Goal: Task Accomplishment & Management: Manage account settings

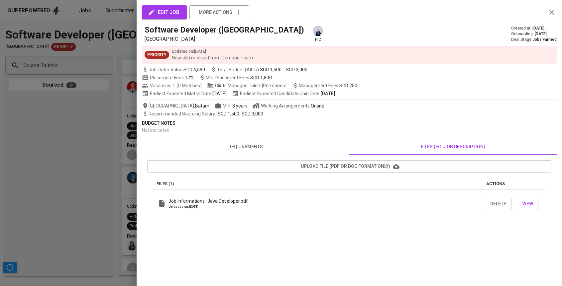
click at [105, 101] on div at bounding box center [281, 143] width 562 height 286
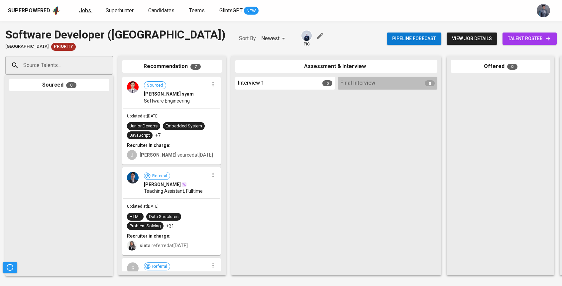
click at [86, 9] on span "Jobs" at bounding box center [85, 10] width 12 height 6
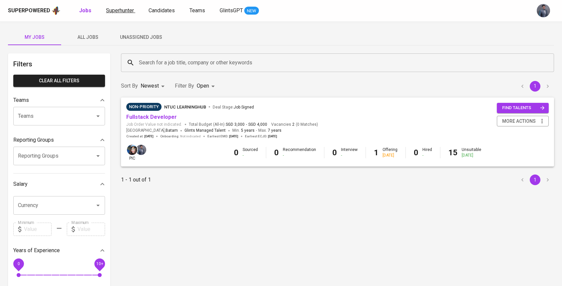
click at [122, 13] on span "Superhunter" at bounding box center [120, 10] width 28 height 6
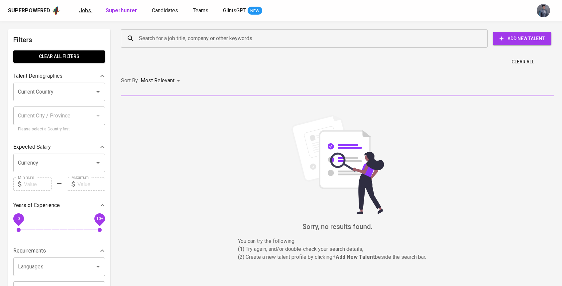
click at [82, 9] on span "Jobs" at bounding box center [85, 10] width 12 height 6
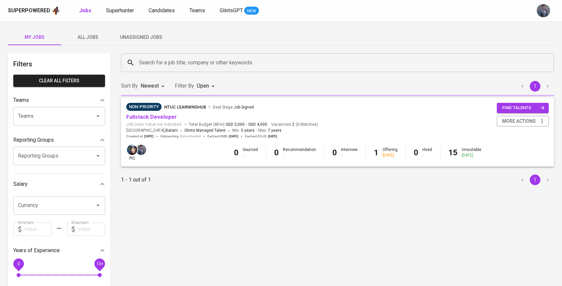
click at [143, 40] on span "Unassigned Jobs" at bounding box center [140, 37] width 45 height 8
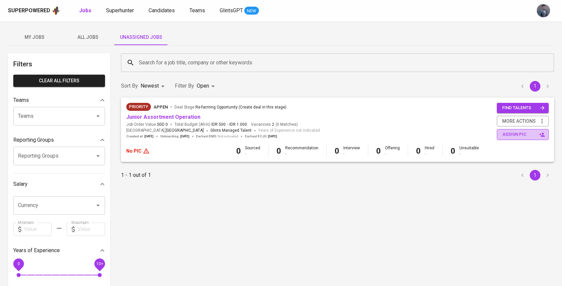
click at [505, 134] on span "assign pic" at bounding box center [523, 135] width 42 height 8
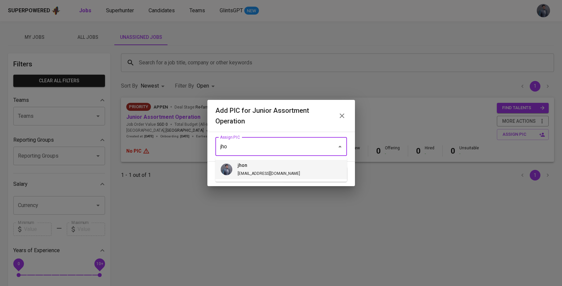
click at [253, 174] on span "[EMAIL_ADDRESS][DOMAIN_NAME]" at bounding box center [269, 173] width 62 height 5
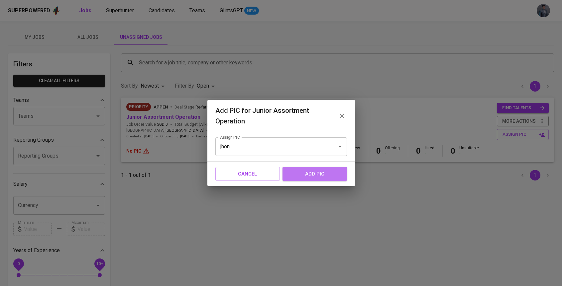
click at [305, 172] on span "add pic" at bounding box center [315, 174] width 50 height 9
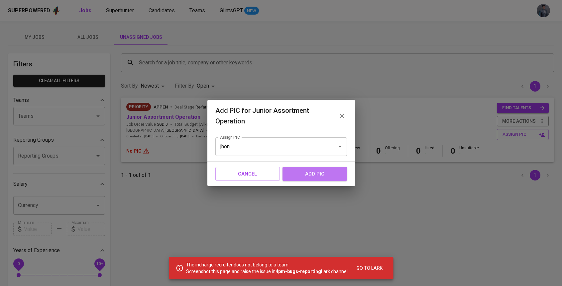
click at [313, 170] on span "add pic" at bounding box center [315, 174] width 50 height 9
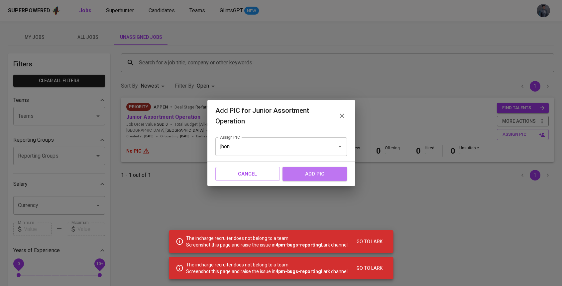
click at [313, 170] on span "add pic" at bounding box center [315, 174] width 50 height 9
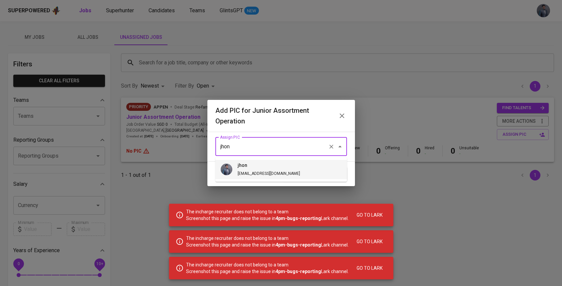
click at [309, 150] on input "jhon" at bounding box center [271, 147] width 107 height 13
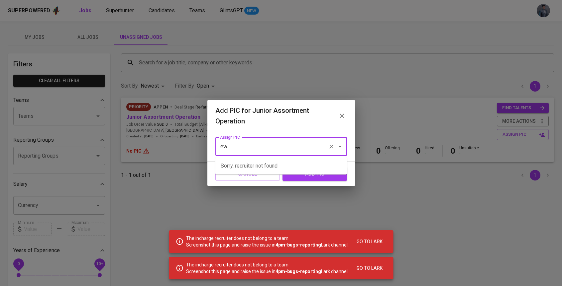
type input "e"
type input "r"
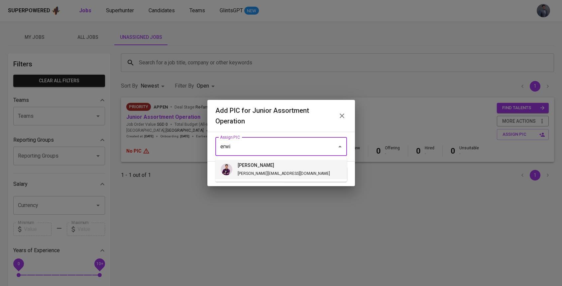
click at [319, 175] on li "erwin [EMAIL_ADDRESS][DOMAIN_NAME]" at bounding box center [281, 169] width 132 height 19
type input "[PERSON_NAME]"
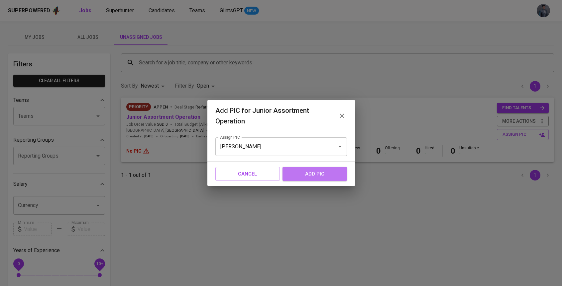
click at [322, 173] on span "add pic" at bounding box center [315, 174] width 50 height 9
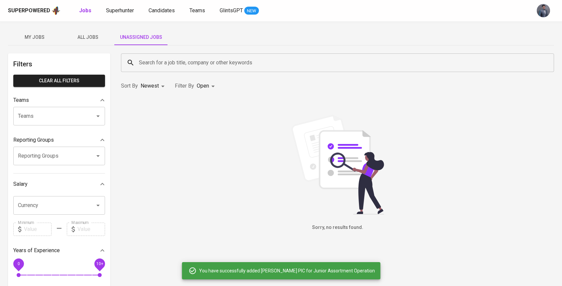
click at [40, 37] on span "My Jobs" at bounding box center [34, 37] width 45 height 8
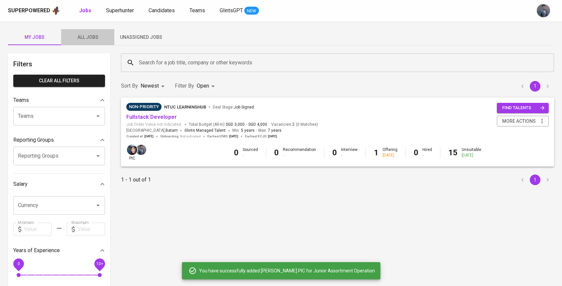
drag, startPoint x: 93, startPoint y: 37, endPoint x: 107, endPoint y: 39, distance: 14.1
click at [93, 38] on span "All Jobs" at bounding box center [87, 37] width 45 height 8
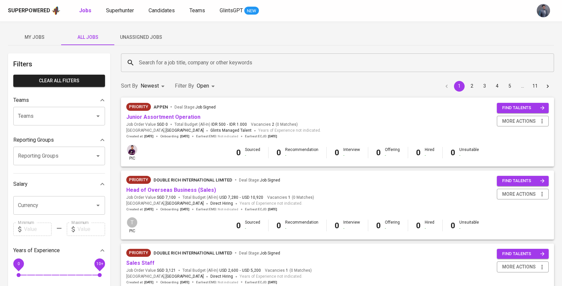
click at [176, 110] on span "Deal Stage : Job Signed" at bounding box center [194, 107] width 41 height 8
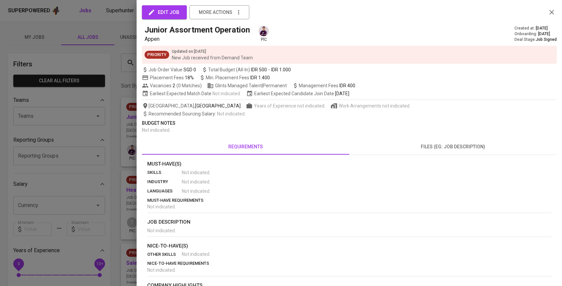
click at [178, 116] on div "edit job more actions Junior Assortment Operation Appen pic Created at : [DATE]…" at bounding box center [281, 143] width 562 height 286
click at [167, 12] on span "edit job" at bounding box center [164, 12] width 30 height 9
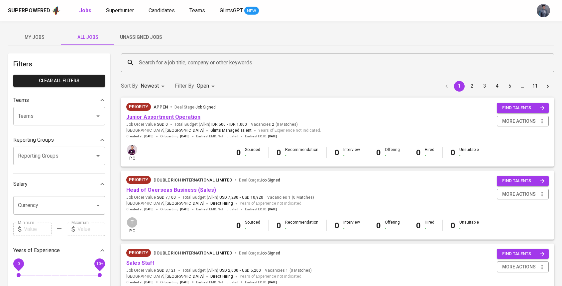
click at [172, 118] on link "Junior Assortment Operation" at bounding box center [163, 117] width 74 height 6
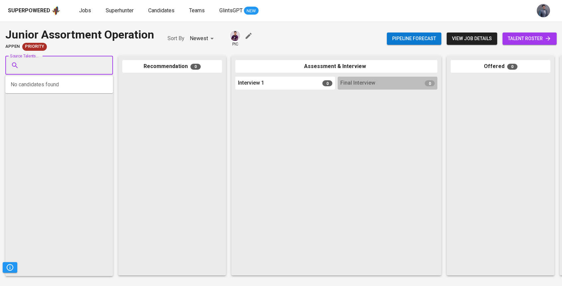
click at [70, 67] on input "Source Talents..." at bounding box center [57, 65] width 70 height 13
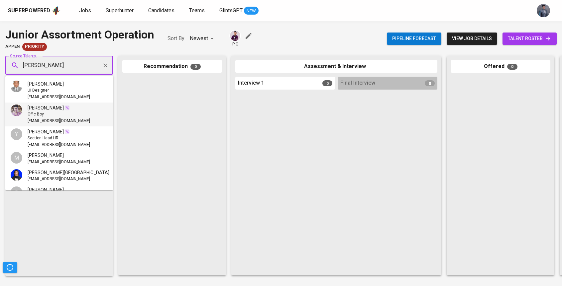
type input "[PERSON_NAME]"
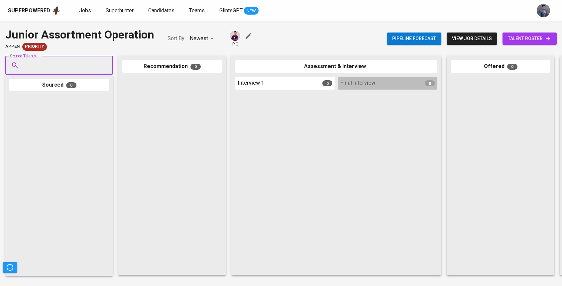
click at [76, 65] on input "Source Talents..." at bounding box center [57, 65] width 70 height 13
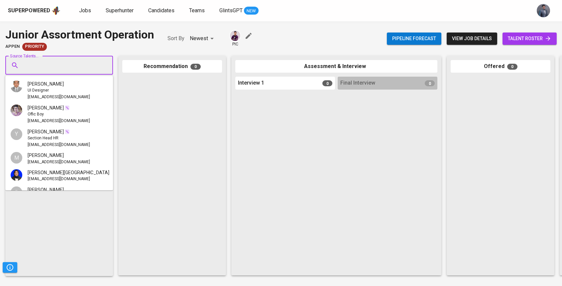
paste input "[PERSON_NAME][EMAIL_ADDRESS][DOMAIN_NAME]"
type input "[PERSON_NAME][EMAIL_ADDRESS][DOMAIN_NAME]"
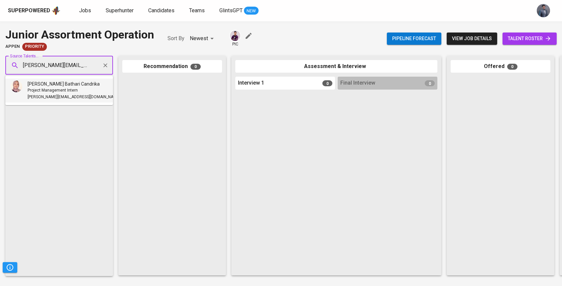
click at [63, 88] on span "Project Management Intern" at bounding box center [53, 90] width 50 height 7
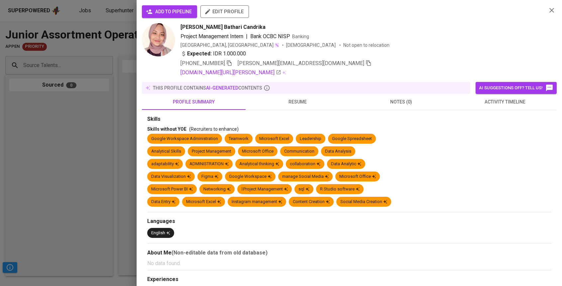
click at [170, 10] on span "add to pipeline" at bounding box center [169, 12] width 45 height 8
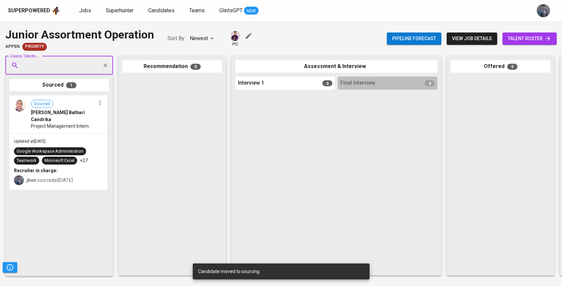
paste input "[EMAIL_ADDRESS][DOMAIN_NAME]"
type input "[EMAIL_ADDRESS][DOMAIN_NAME]"
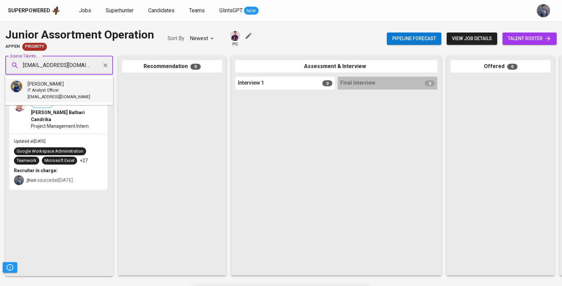
click at [55, 90] on span "IT Analyst Officer" at bounding box center [43, 90] width 31 height 7
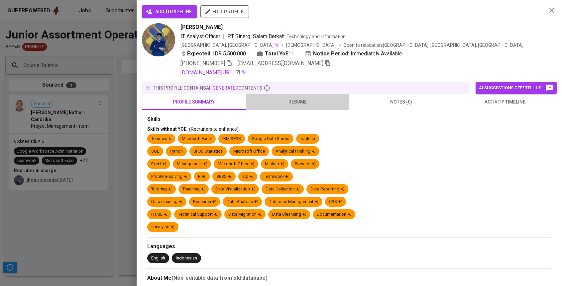
click at [310, 98] on span "resume" at bounding box center [298, 102] width 96 height 8
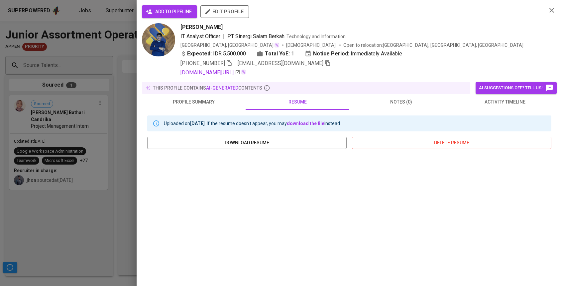
click at [182, 12] on span "add to pipeline" at bounding box center [169, 12] width 45 height 8
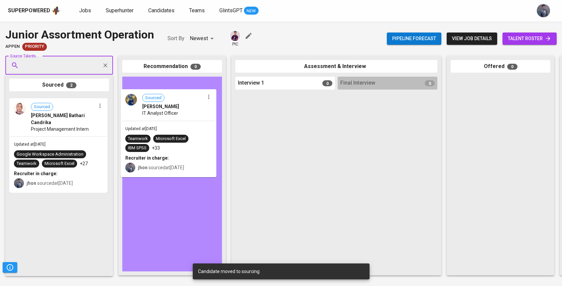
drag, startPoint x: 71, startPoint y: 116, endPoint x: 185, endPoint y: 111, distance: 114.8
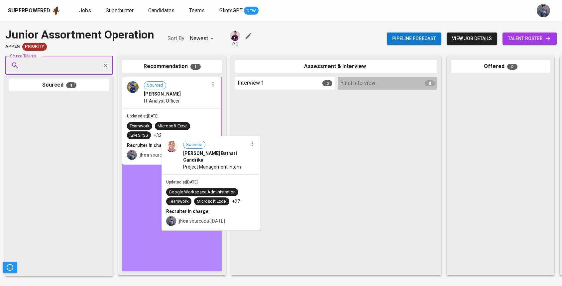
drag, startPoint x: 62, startPoint y: 119, endPoint x: 216, endPoint y: 161, distance: 159.5
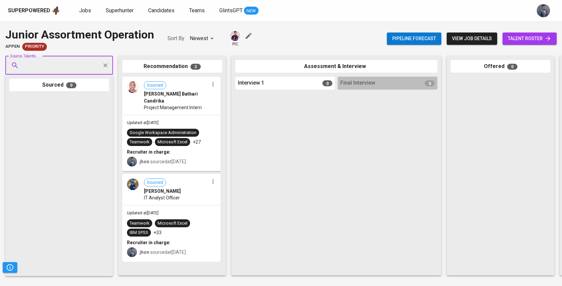
paste input "[EMAIL_ADDRESS][DOMAIN_NAME]"
type input "[EMAIL_ADDRESS][DOMAIN_NAME]"
click at [72, 94] on span "[EMAIL_ADDRESS][DOMAIN_NAME]" at bounding box center [59, 97] width 62 height 7
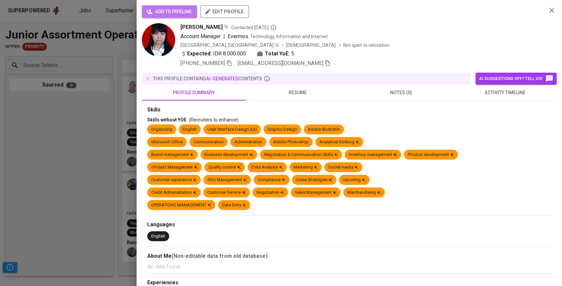
click at [163, 15] on span "add to pipeline" at bounding box center [169, 12] width 45 height 8
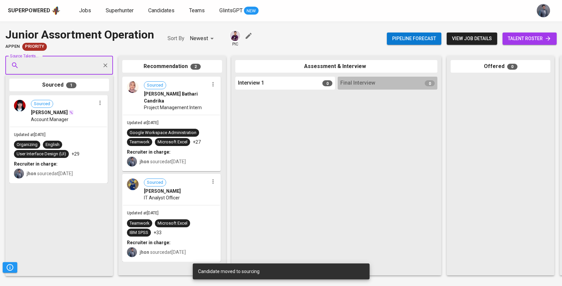
paste input "[EMAIL_ADDRESS][DOMAIN_NAME]"
type input "[EMAIL_ADDRESS][DOMAIN_NAME]"
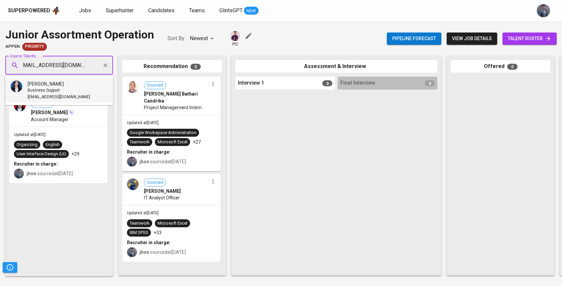
click at [54, 90] on span "Business Support" at bounding box center [44, 90] width 32 height 7
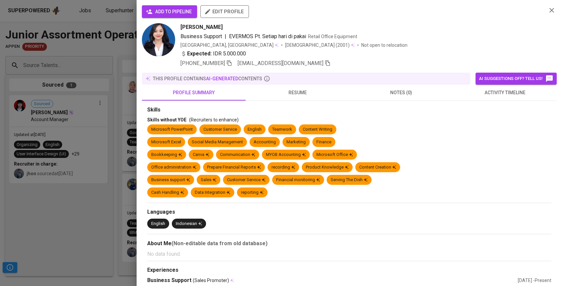
click at [170, 12] on span "add to pipeline" at bounding box center [169, 12] width 45 height 8
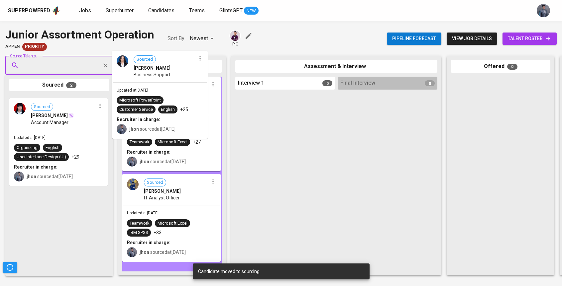
drag, startPoint x: 56, startPoint y: 125, endPoint x: 166, endPoint y: 79, distance: 119.2
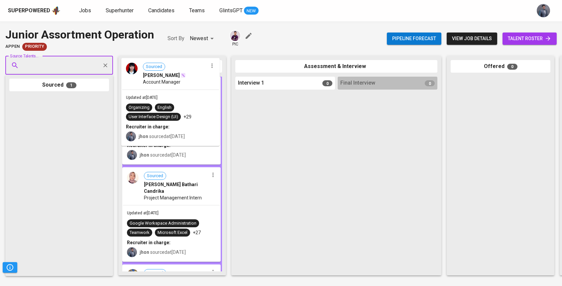
drag, startPoint x: 102, startPoint y: 110, endPoint x: 171, endPoint y: 83, distance: 74.6
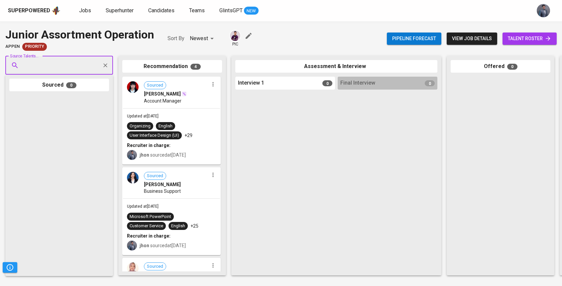
click at [210, 174] on icon "button" at bounding box center [213, 175] width 7 height 7
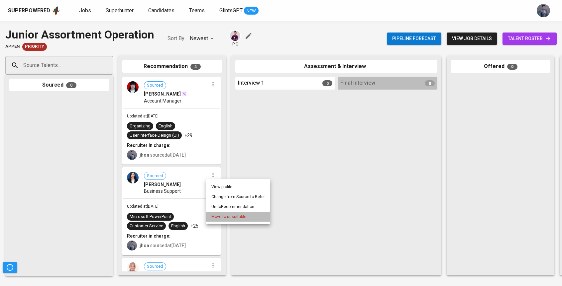
click at [239, 217] on span "Move to unsuitable" at bounding box center [228, 217] width 35 height 6
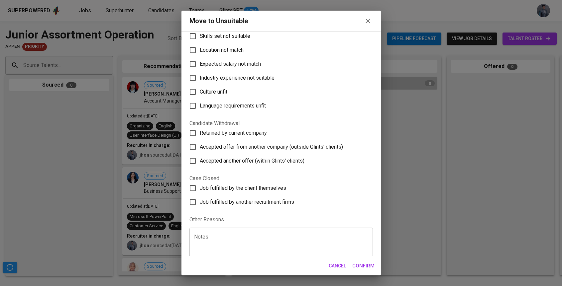
scroll to position [55, 0]
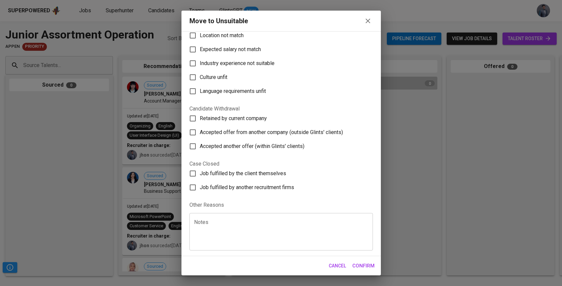
drag, startPoint x: 236, startPoint y: 232, endPoint x: 233, endPoint y: 228, distance: 4.7
click at [236, 232] on textarea at bounding box center [281, 232] width 174 height 25
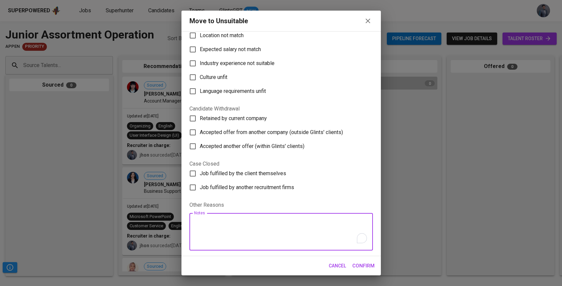
scroll to position [0, 0]
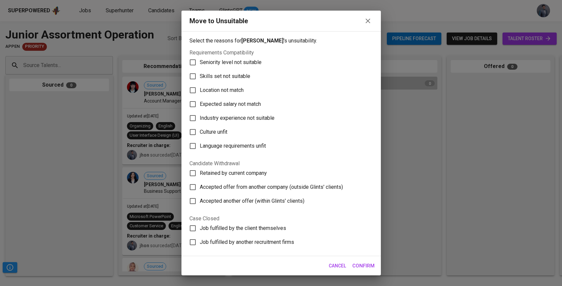
click at [220, 76] on span "Skills set not suitable" at bounding box center [225, 76] width 51 height 8
click at [200, 76] on input "Skills set not suitable" at bounding box center [193, 76] width 14 height 14
checkbox input "true"
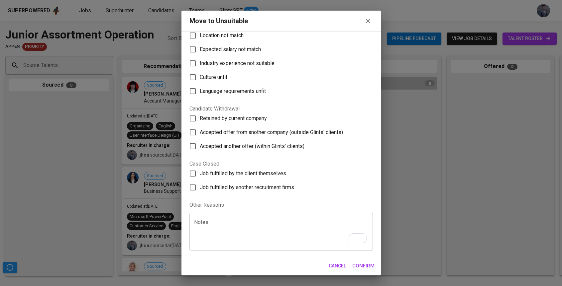
click at [232, 230] on textarea "To enrich screen reader interactions, please activate Accessibility in Grammarl…" at bounding box center [281, 232] width 174 height 25
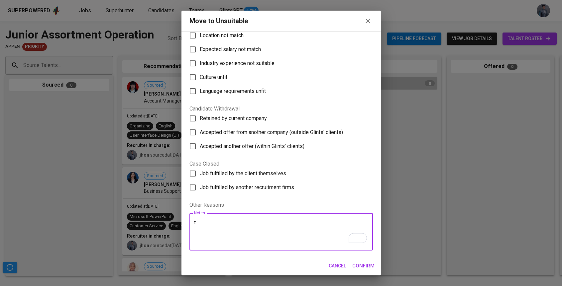
type textarea "t"
click at [332, 264] on span "Cancel" at bounding box center [337, 266] width 17 height 8
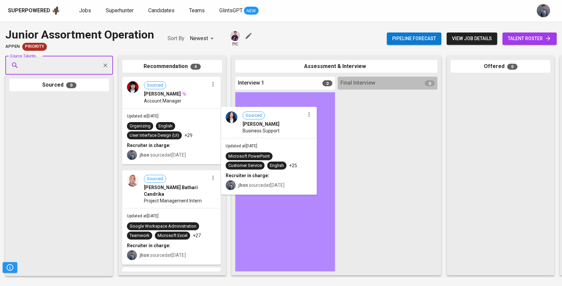
drag, startPoint x: 184, startPoint y: 195, endPoint x: 289, endPoint y: 133, distance: 122.0
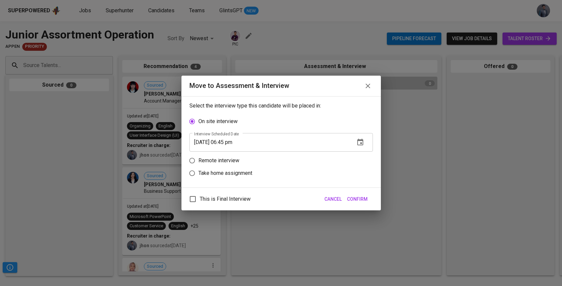
click at [223, 173] on p "Take home assignment" at bounding box center [225, 173] width 54 height 8
click at [198, 173] on input "Take home assignment" at bounding box center [192, 173] width 13 height 13
radio input "true"
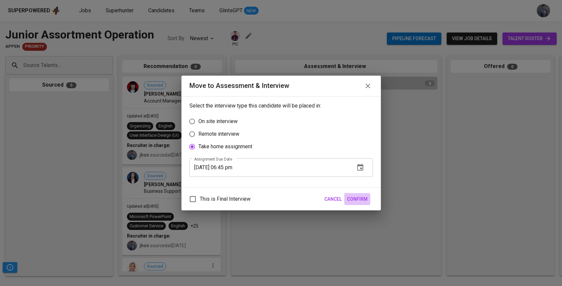
click at [353, 198] on span "Confirm" at bounding box center [357, 199] width 21 height 8
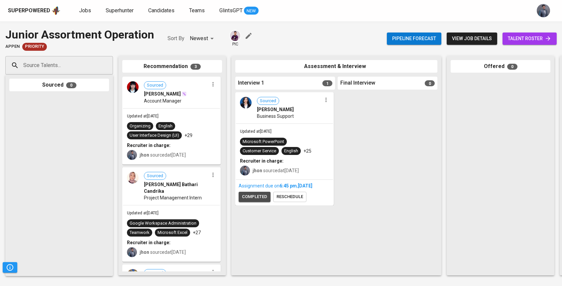
click at [257, 197] on span "completed" at bounding box center [254, 197] width 25 height 8
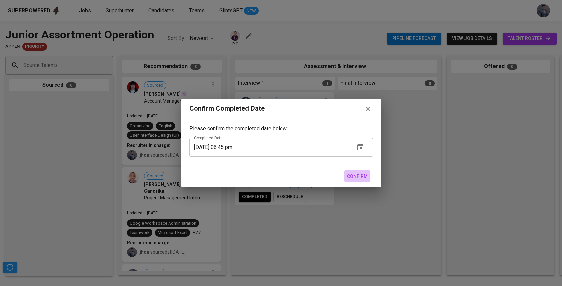
click at [353, 178] on span "Confirm" at bounding box center [357, 176] width 21 height 8
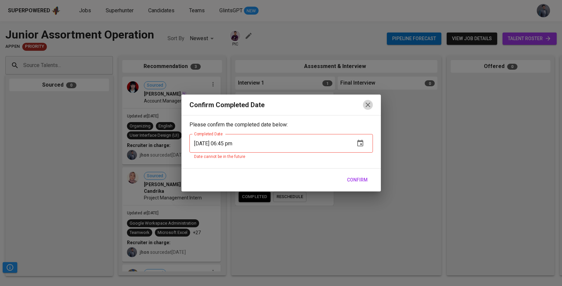
click at [368, 103] on icon "button" at bounding box center [368, 105] width 8 height 8
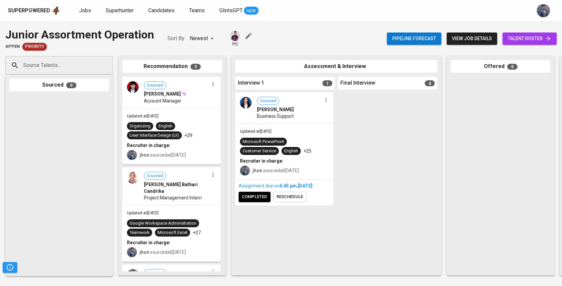
click at [326, 101] on icon "button" at bounding box center [325, 100] width 1 height 4
click at [343, 142] on span "Move to unsuitable" at bounding box center [344, 142] width 35 height 6
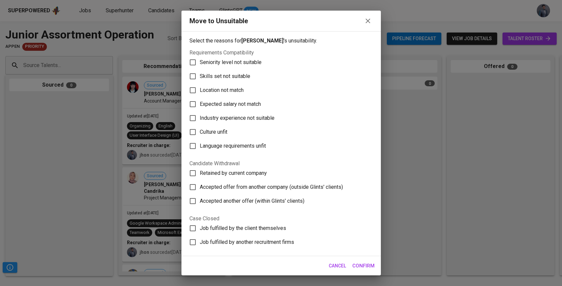
click at [211, 74] on span "Skills set not suitable" at bounding box center [225, 76] width 51 height 8
click at [200, 74] on input "Skills set not suitable" at bounding box center [193, 76] width 14 height 14
checkbox input "true"
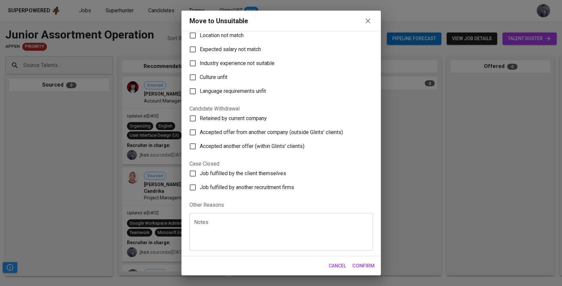
click at [232, 234] on textarea at bounding box center [281, 232] width 174 height 25
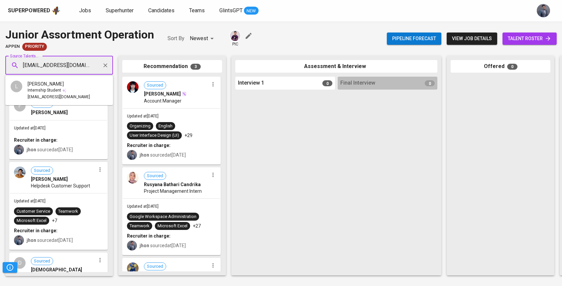
scroll to position [0, 8]
click at [66, 93] on div "Internship Student" at bounding box center [59, 90] width 62 height 7
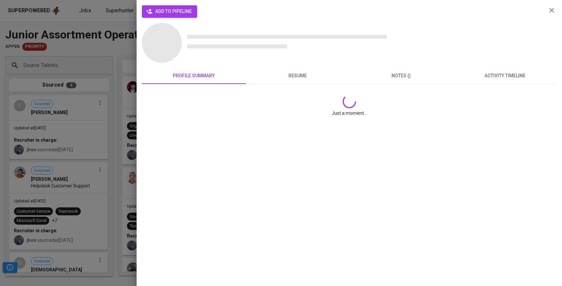
scroll to position [0, 0]
click at [169, 7] on button "add to pipeline" at bounding box center [169, 11] width 55 height 12
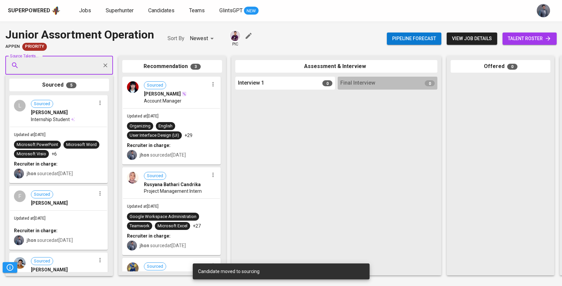
paste input "dianpratiti05@gmail.com"
type input "dianpratiti05@gmail.com"
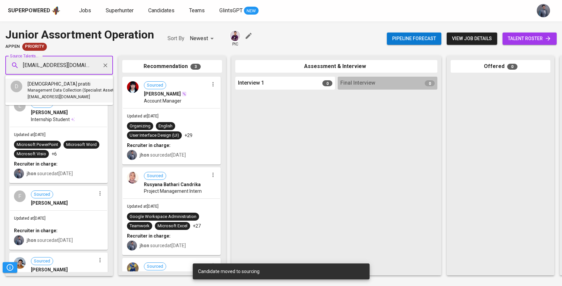
click at [80, 88] on span "Management Data Collection (Specialist Asset Management)" at bounding box center [84, 90] width 113 height 7
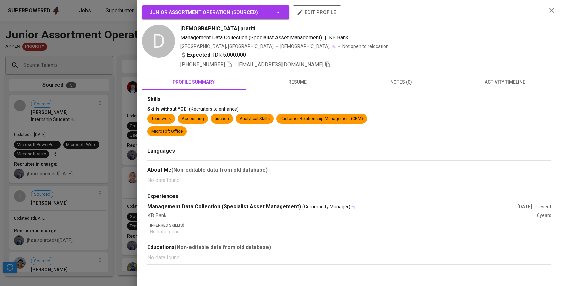
click at [235, 16] on div "Junior Assortment Operation ( Sourced )" at bounding box center [203, 12] width 109 height 14
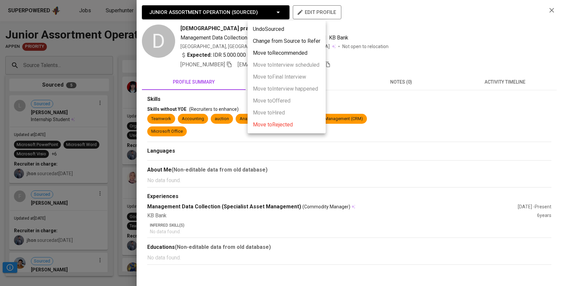
click at [232, 25] on div at bounding box center [281, 143] width 562 height 286
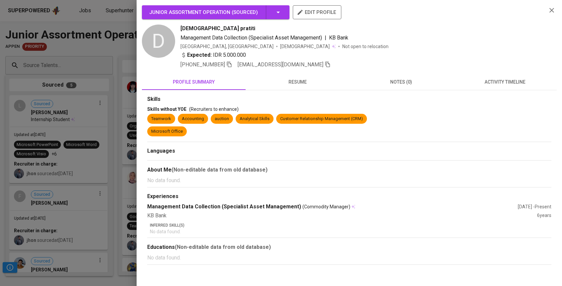
click at [77, 124] on div at bounding box center [281, 143] width 562 height 286
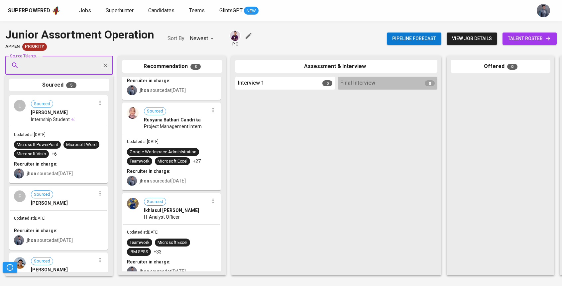
scroll to position [74, 0]
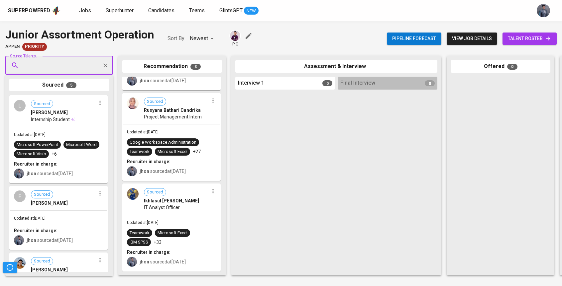
paste input "marcellinecatherine7@gmail.com"
type input "marcellinecatherine7@gmail.com"
click at [64, 88] on span "marcellinecatherine7@gmail.com" at bounding box center [59, 90] width 62 height 7
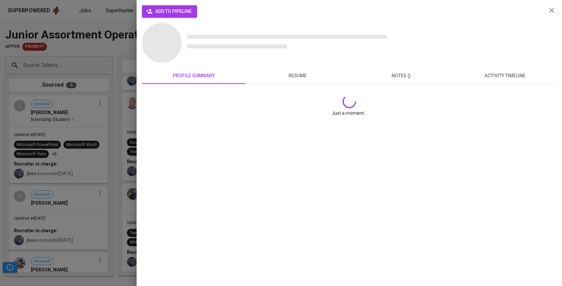
scroll to position [0, 0]
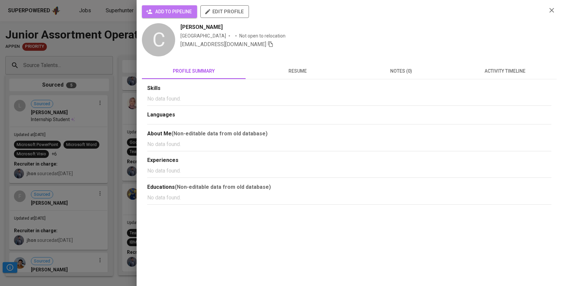
click at [164, 11] on span "add to pipeline" at bounding box center [169, 12] width 45 height 8
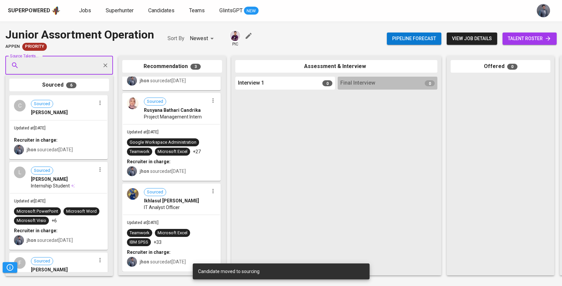
paste input "mochammadbakhtiarrifai@gmail.com"
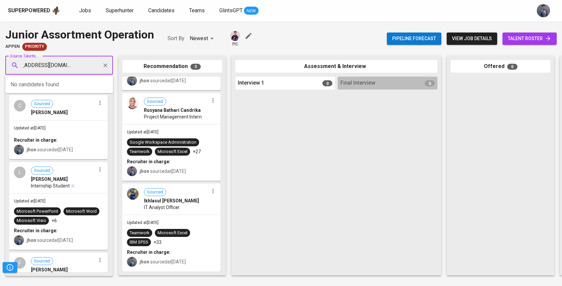
type input "mochammadbakhtiarrifai@gmail.com"
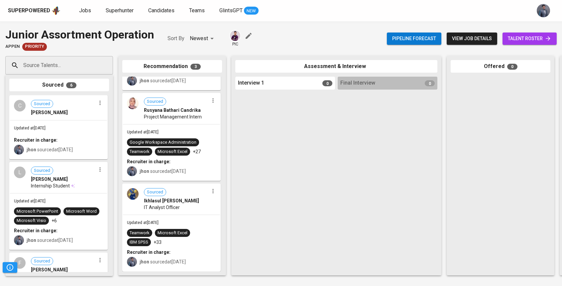
scroll to position [0, 0]
paste input "annisyakiranaputri@gmail.com"
type input "annisyakiranaputri@gmail.com"
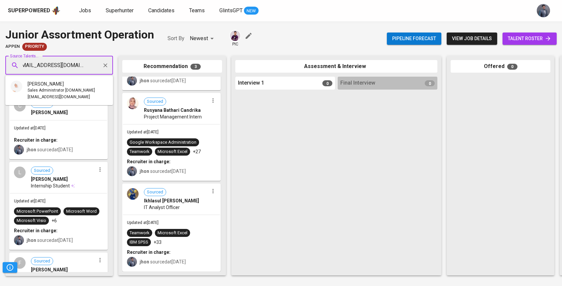
click at [66, 88] on span "Sales Administrator Karier.mu" at bounding box center [61, 90] width 67 height 7
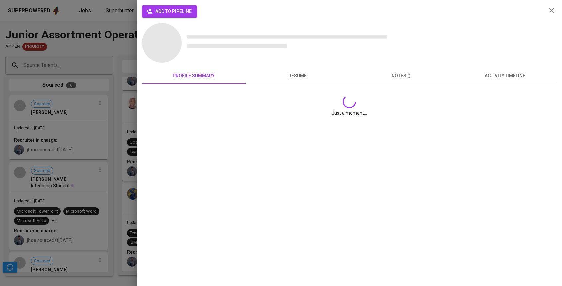
scroll to position [0, 0]
click at [159, 15] on span "add to pipeline" at bounding box center [169, 11] width 45 height 8
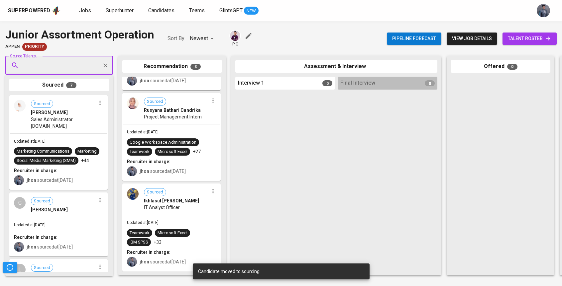
paste input "yunisaalda@gmail.com"
type input "yunisaalda@gmail.com"
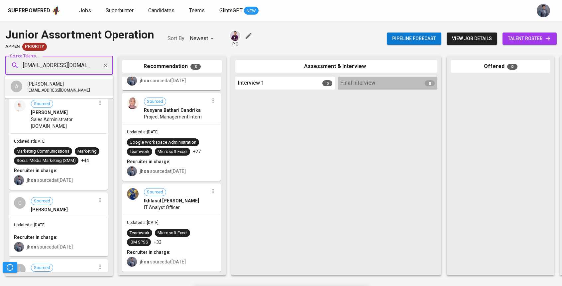
click at [61, 90] on span "yunisaalda@gmail.com" at bounding box center [59, 90] width 62 height 7
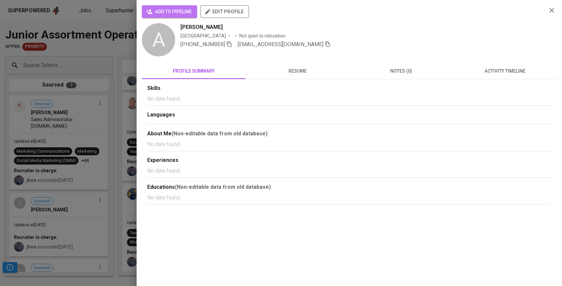
click at [174, 11] on span "add to pipeline" at bounding box center [169, 12] width 45 height 8
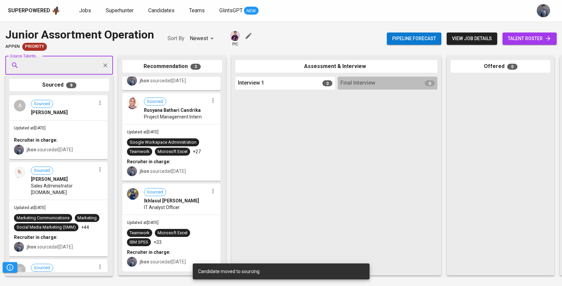
paste input "wiranata.fahmi@gmail.com"
type input "wiranata.fahmi@gmail.com"
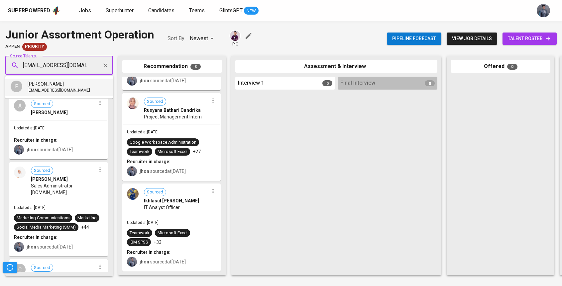
click at [84, 95] on li "F fahmi wiranata wiranata.fahmi@gmail.com" at bounding box center [59, 87] width 108 height 17
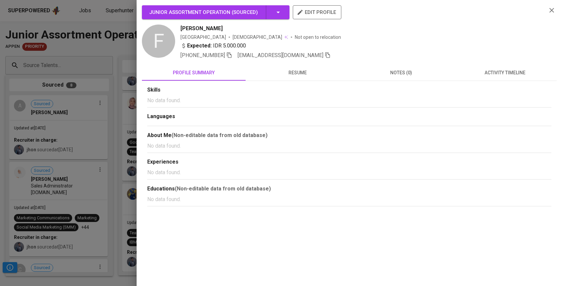
click at [60, 73] on div at bounding box center [281, 143] width 562 height 286
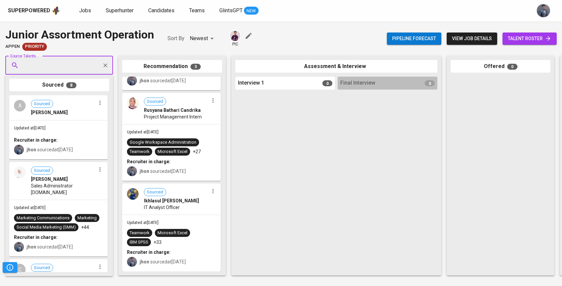
click at [53, 62] on input "Source Talents..." at bounding box center [57, 65] width 70 height 13
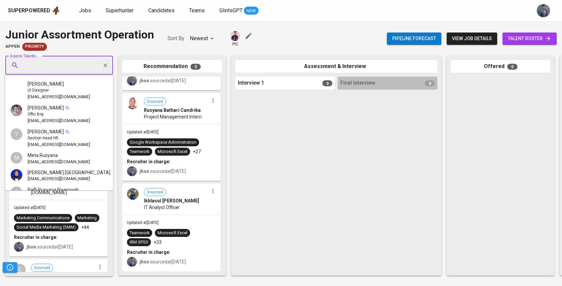
paste input "nabilaislamia98@gmail.com"
type input "nabilaislamia98@gmail.com"
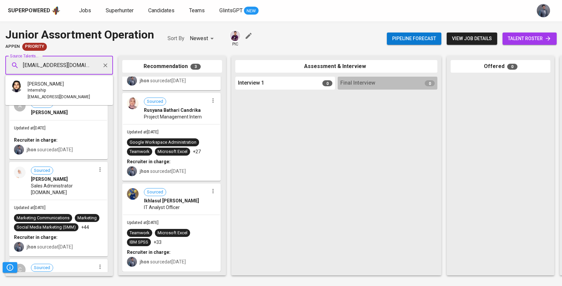
click at [69, 87] on div "Internship" at bounding box center [59, 90] width 62 height 7
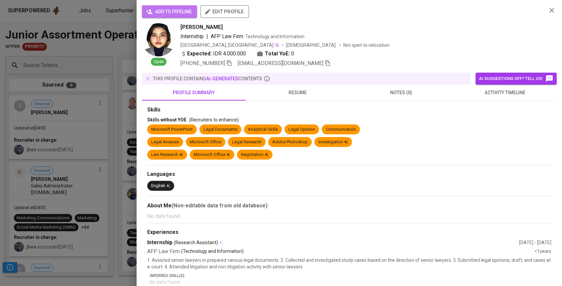
click at [160, 12] on span "add to pipeline" at bounding box center [169, 12] width 45 height 8
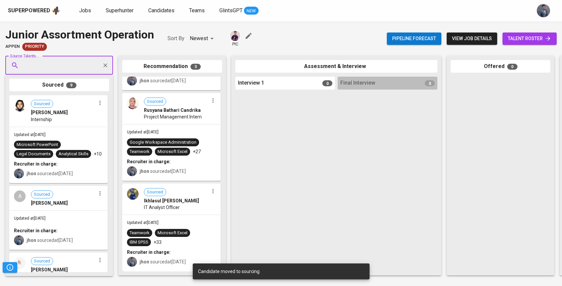
paste input "mochammadbakhtiarrifai@gmail.com"
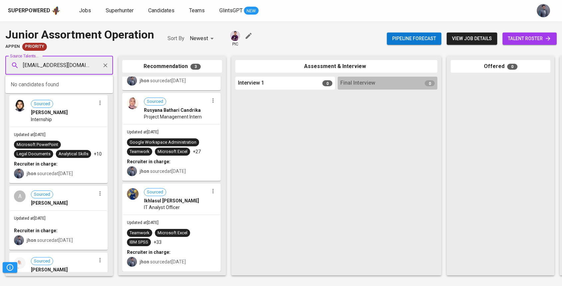
type input "mochammadbakhtiarrifai@gmail.com"
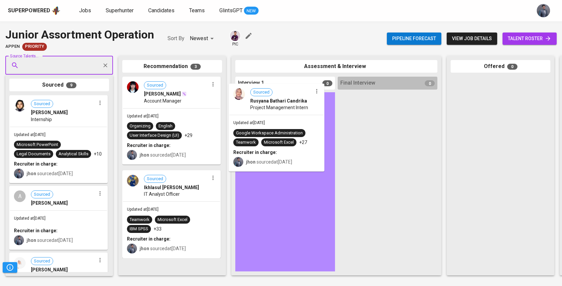
drag, startPoint x: 187, startPoint y: 107, endPoint x: 301, endPoint y: 97, distance: 114.7
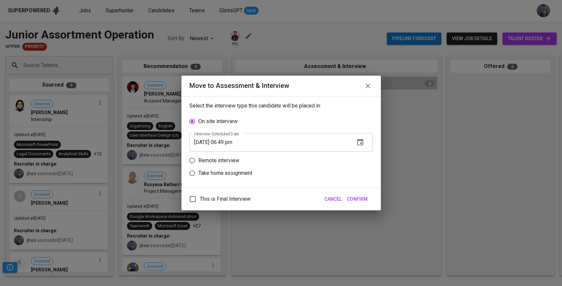
click at [231, 172] on p "Take home assignment" at bounding box center [225, 173] width 54 height 8
click at [198, 172] on input "Take home assignment" at bounding box center [192, 173] width 13 height 13
radio input "true"
drag, startPoint x: 361, startPoint y: 200, endPoint x: 222, endPoint y: 194, distance: 139.4
click at [359, 199] on span "Confirm" at bounding box center [357, 199] width 21 height 8
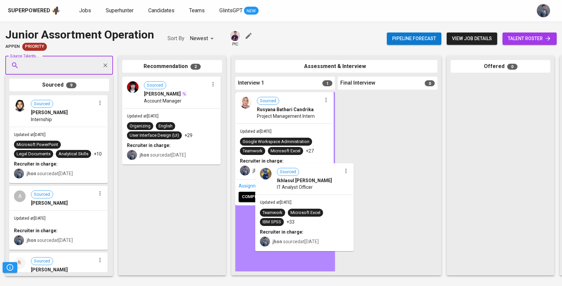
drag, startPoint x: 181, startPoint y: 191, endPoint x: 316, endPoint y: 187, distance: 134.3
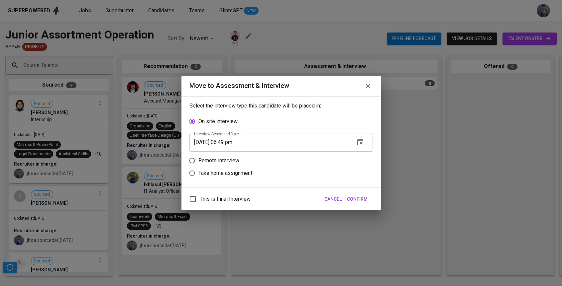
click at [222, 174] on p "Take home assignment" at bounding box center [225, 173] width 54 height 8
click at [198, 174] on input "Take home assignment" at bounding box center [192, 173] width 13 height 13
radio input "true"
drag, startPoint x: 360, startPoint y: 199, endPoint x: 333, endPoint y: 187, distance: 29.7
click at [360, 199] on span "Confirm" at bounding box center [357, 199] width 21 height 8
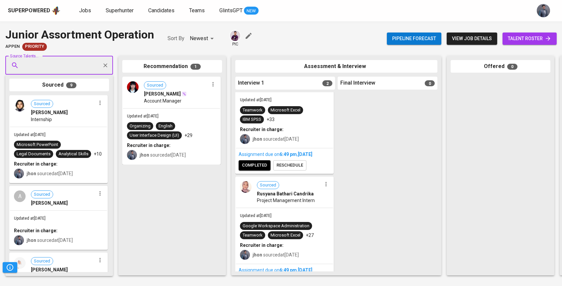
scroll to position [46, 0]
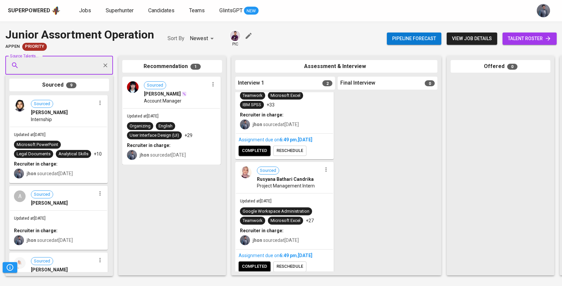
click at [88, 136] on div "Updated at Sep 05, 2025 Microsoft PowerPoint Legal Documents Analytical Skills …" at bounding box center [58, 155] width 97 height 56
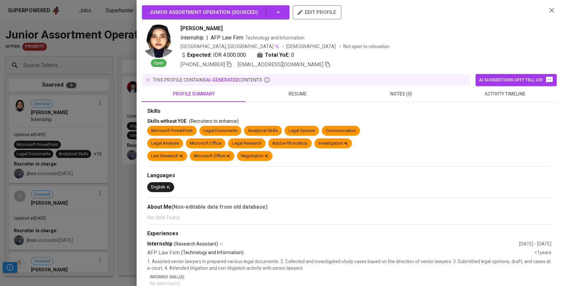
click at [86, 137] on div at bounding box center [281, 143] width 562 height 286
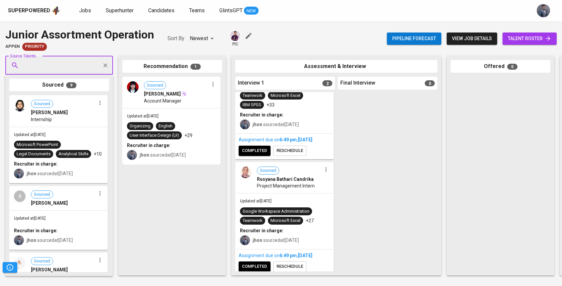
drag, startPoint x: 131, startPoint y: 157, endPoint x: 141, endPoint y: 158, distance: 10.7
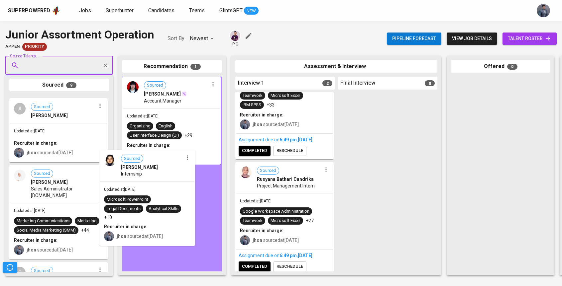
drag, startPoint x: 79, startPoint y: 126, endPoint x: 172, endPoint y: 181, distance: 107.6
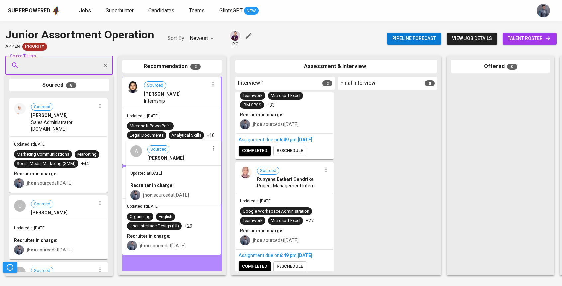
drag, startPoint x: 45, startPoint y: 133, endPoint x: 166, endPoint y: 180, distance: 130.0
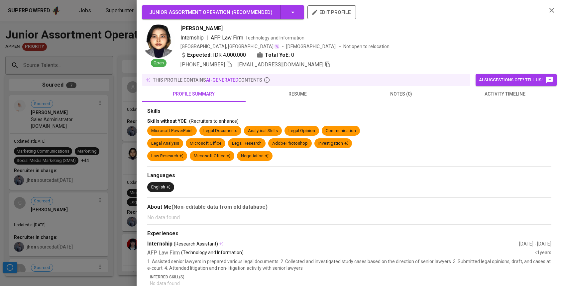
click at [76, 129] on div at bounding box center [281, 143] width 562 height 286
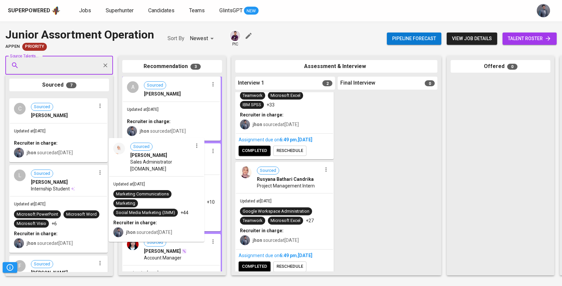
drag, startPoint x: 91, startPoint y: 133, endPoint x: 107, endPoint y: 149, distance: 22.6
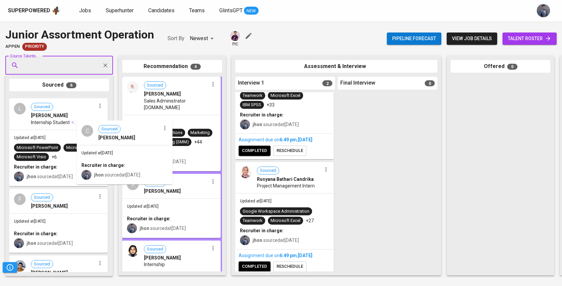
drag, startPoint x: 117, startPoint y: 145, endPoint x: 155, endPoint y: 158, distance: 39.4
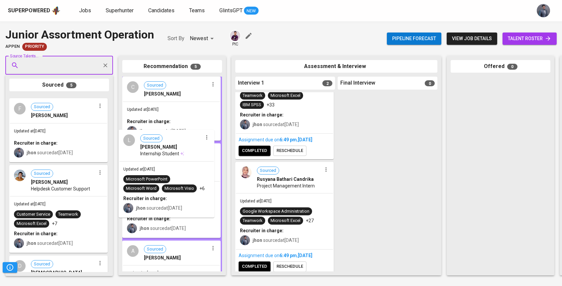
drag, startPoint x: 119, startPoint y: 145, endPoint x: 200, endPoint y: 170, distance: 84.3
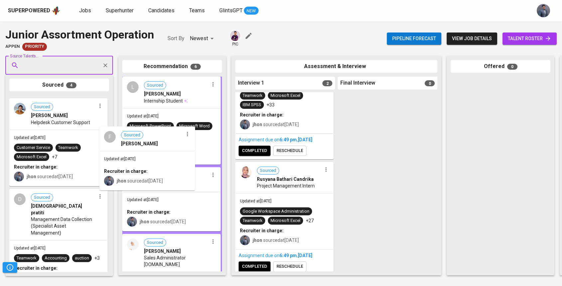
drag, startPoint x: 74, startPoint y: 147, endPoint x: 169, endPoint y: 181, distance: 100.8
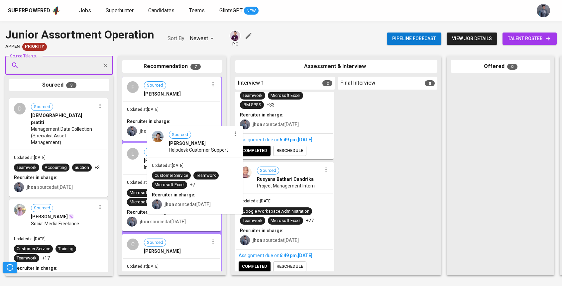
drag, startPoint x: 176, startPoint y: 163, endPoint x: 222, endPoint y: 170, distance: 47.1
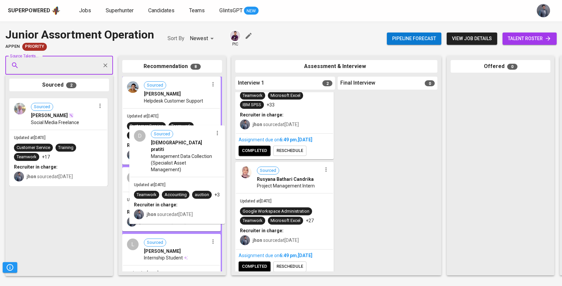
drag, startPoint x: 93, startPoint y: 142, endPoint x: 194, endPoint y: 166, distance: 104.7
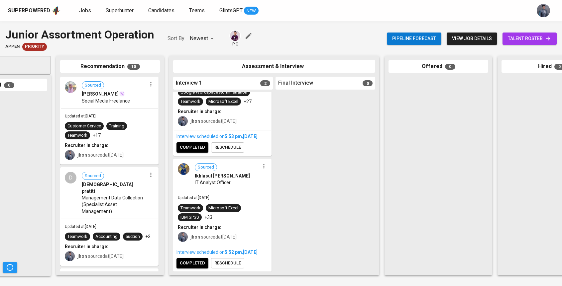
scroll to position [28, 0]
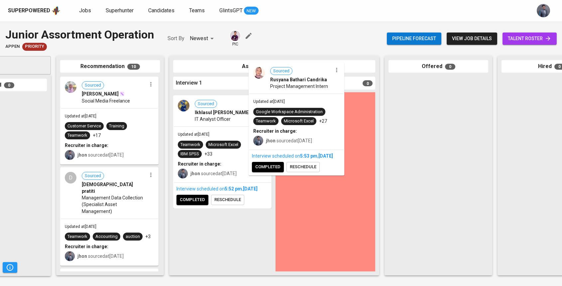
drag, startPoint x: 241, startPoint y: 133, endPoint x: 284, endPoint y: 135, distance: 43.6
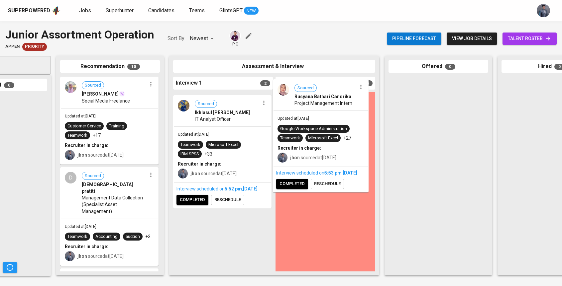
drag, startPoint x: 286, startPoint y: 134, endPoint x: 341, endPoint y: 130, distance: 54.6
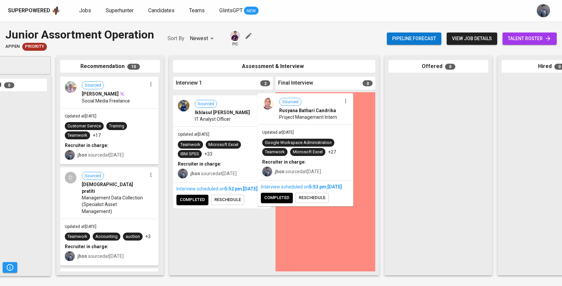
drag, startPoint x: 237, startPoint y: 120, endPoint x: 339, endPoint y: 122, distance: 101.7
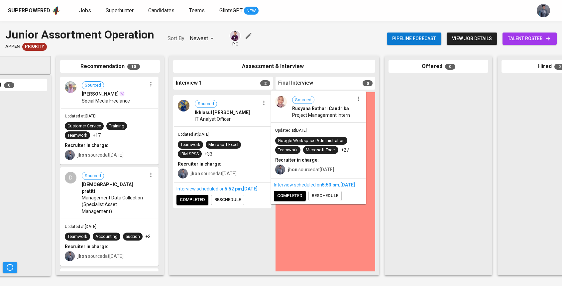
drag, startPoint x: 236, startPoint y: 111, endPoint x: 343, endPoint y: 113, distance: 106.7
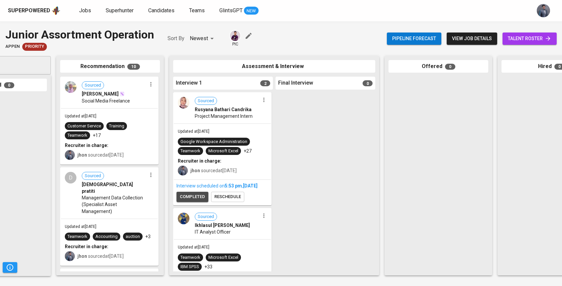
click at [195, 201] on span "completed" at bounding box center [192, 197] width 25 height 8
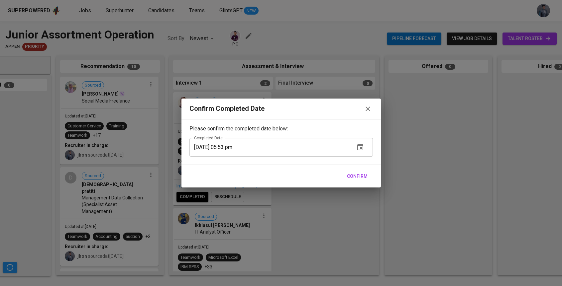
click at [354, 173] on span "Confirm" at bounding box center [357, 176] width 21 height 8
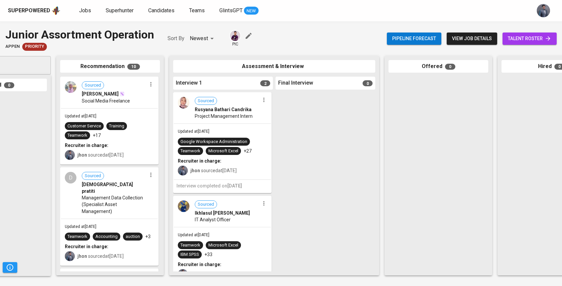
scroll to position [44, 0]
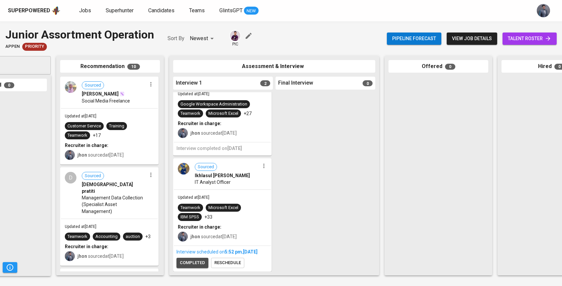
click at [200, 264] on span "completed" at bounding box center [192, 264] width 25 height 8
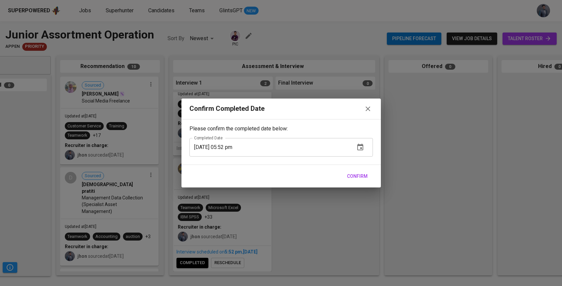
click at [354, 174] on span "Confirm" at bounding box center [357, 176] width 21 height 8
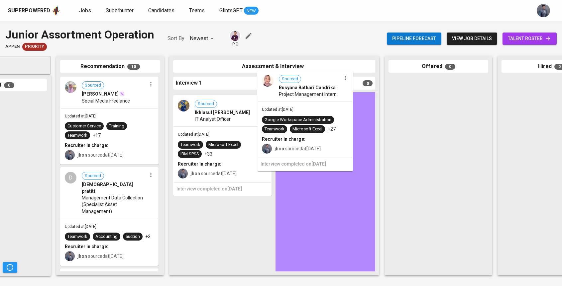
scroll to position [0, 0]
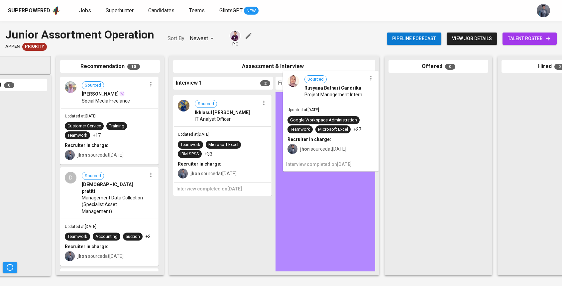
drag, startPoint x: 227, startPoint y: 133, endPoint x: 340, endPoint y: 139, distance: 113.1
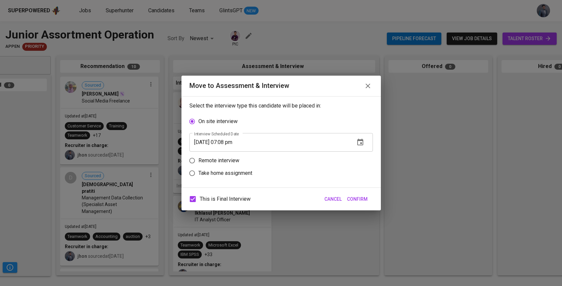
click at [231, 162] on p "Remote interview" at bounding box center [218, 161] width 41 height 8
click at [198, 162] on input "Remote interview" at bounding box center [192, 161] width 13 height 13
radio input "true"
click at [327, 198] on span "Cancel" at bounding box center [332, 199] width 17 height 8
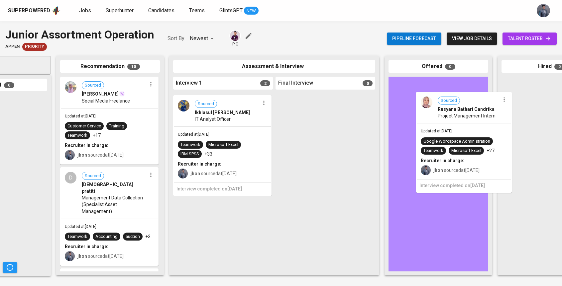
drag, startPoint x: 212, startPoint y: 126, endPoint x: 458, endPoint y: 126, distance: 245.9
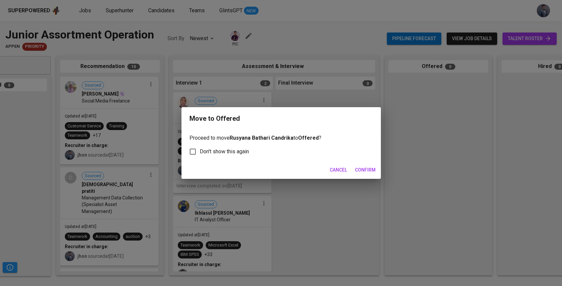
click at [369, 170] on span "Confirm" at bounding box center [365, 170] width 21 height 8
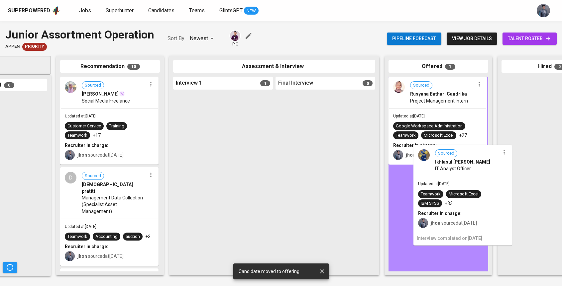
drag, startPoint x: 224, startPoint y: 135, endPoint x: 467, endPoint y: 188, distance: 249.0
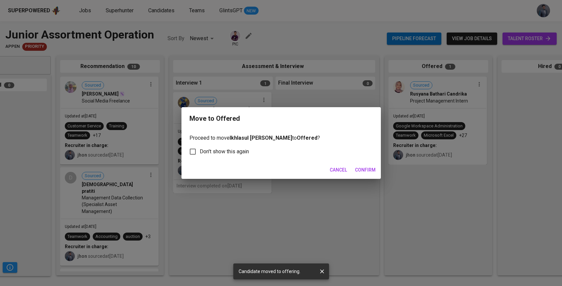
click at [357, 173] on span "Confirm" at bounding box center [365, 170] width 21 height 8
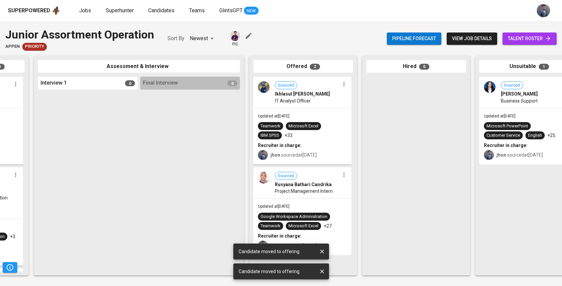
scroll to position [0, 203]
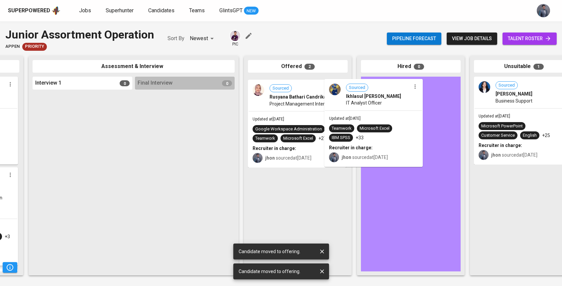
drag, startPoint x: 326, startPoint y: 119, endPoint x: 409, endPoint y: 121, distance: 82.4
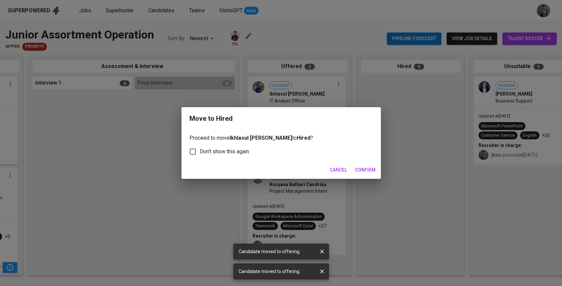
click at [364, 171] on span "Confirm" at bounding box center [365, 170] width 21 height 8
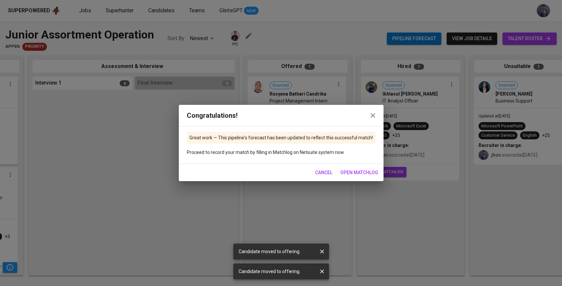
click at [370, 112] on icon "button" at bounding box center [373, 116] width 8 height 8
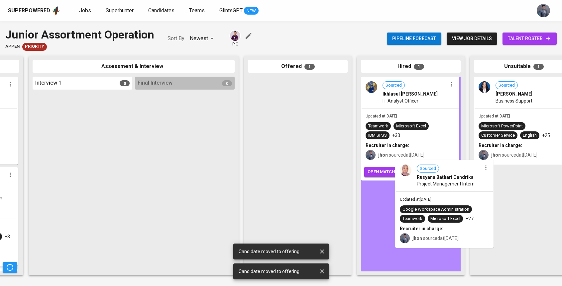
drag, startPoint x: 323, startPoint y: 126, endPoint x: 444, endPoint y: 195, distance: 139.6
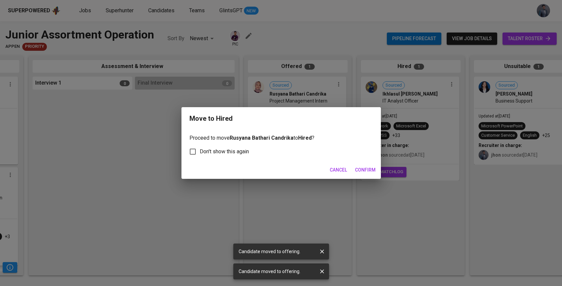
click at [363, 167] on span "Confirm" at bounding box center [365, 170] width 21 height 8
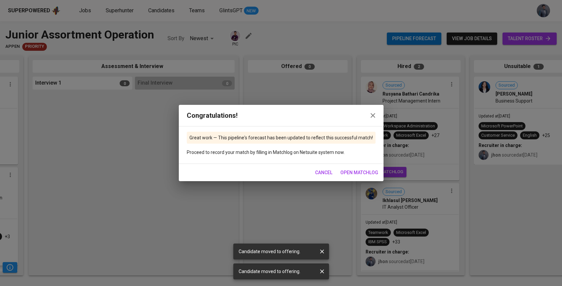
click at [356, 171] on span "open matchlog" at bounding box center [359, 173] width 38 height 8
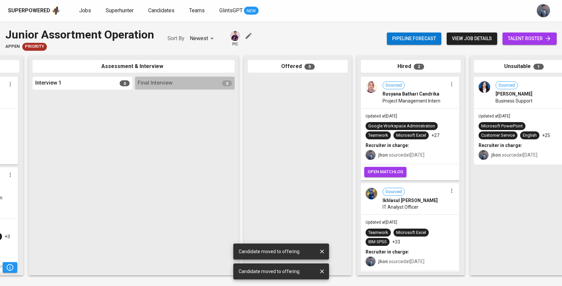
scroll to position [15, 0]
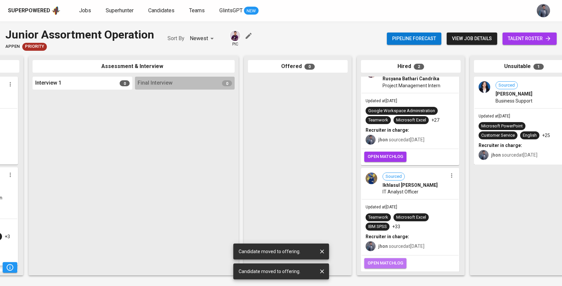
click at [396, 264] on span "open matchlog" at bounding box center [386, 264] width 36 height 8
click at [399, 264] on span "open matchlog" at bounding box center [386, 264] width 36 height 8
click at [251, 37] on icon "button" at bounding box center [249, 36] width 8 height 8
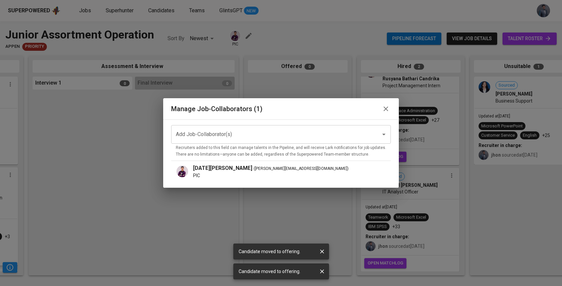
click at [265, 136] on input "Add Job-Collaborator(s)" at bounding box center [271, 134] width 195 height 13
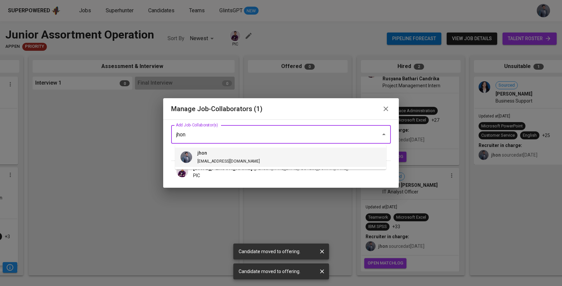
click at [242, 164] on li "jhon jhon@glints.com" at bounding box center [280, 157] width 211 height 19
type input "jhon"
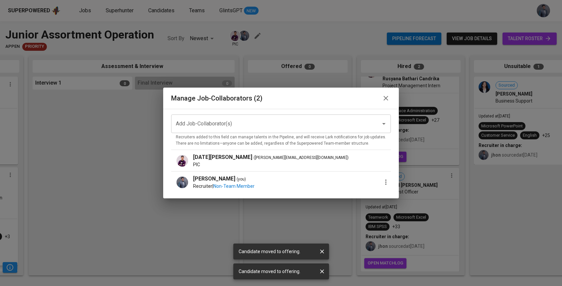
click at [382, 181] on icon "button" at bounding box center [386, 182] width 8 height 8
drag, startPoint x: 377, startPoint y: 169, endPoint x: 360, endPoint y: 122, distance: 50.1
click at [376, 168] on div at bounding box center [281, 143] width 562 height 286
click at [382, 98] on icon "button" at bounding box center [386, 98] width 8 height 8
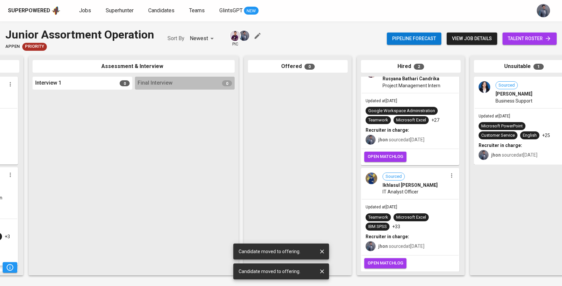
click at [469, 40] on span "view job details" at bounding box center [472, 39] width 40 height 8
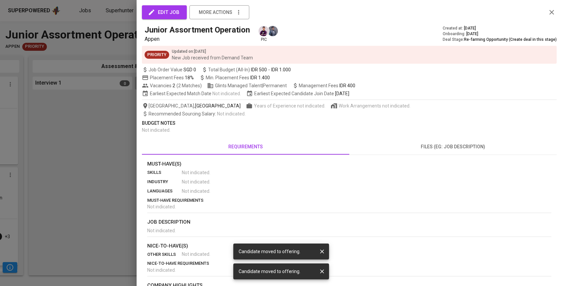
click at [178, 7] on button "edit job" at bounding box center [164, 12] width 45 height 14
